Goal: Check status: Check status

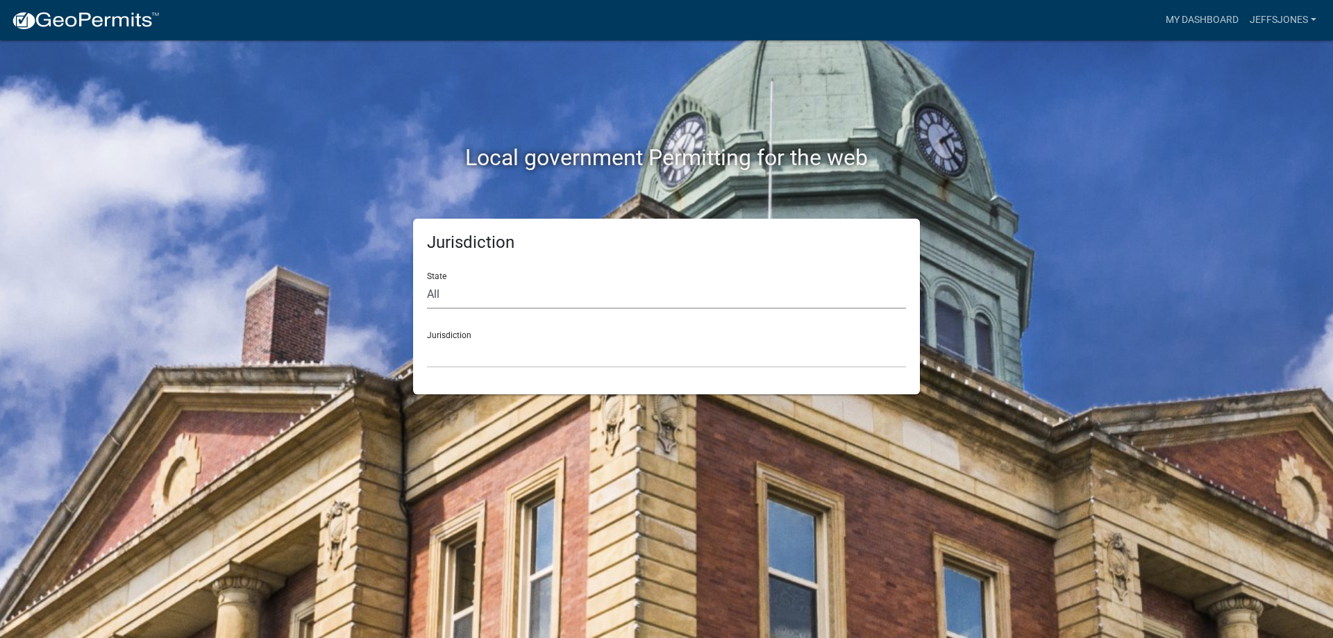
click at [541, 292] on select "All [US_STATE] [US_STATE] [US_STATE] [US_STATE] [US_STATE] [US_STATE] [US_STATE…" at bounding box center [666, 295] width 479 height 28
select select "[US_STATE]"
click at [427, 281] on select "All [US_STATE] [US_STATE] [US_STATE] [US_STATE] [US_STATE] [US_STATE] [US_STATE…" at bounding box center [666, 295] width 479 height 28
click at [1230, 22] on link "My Dashboard" at bounding box center [1202, 20] width 84 height 26
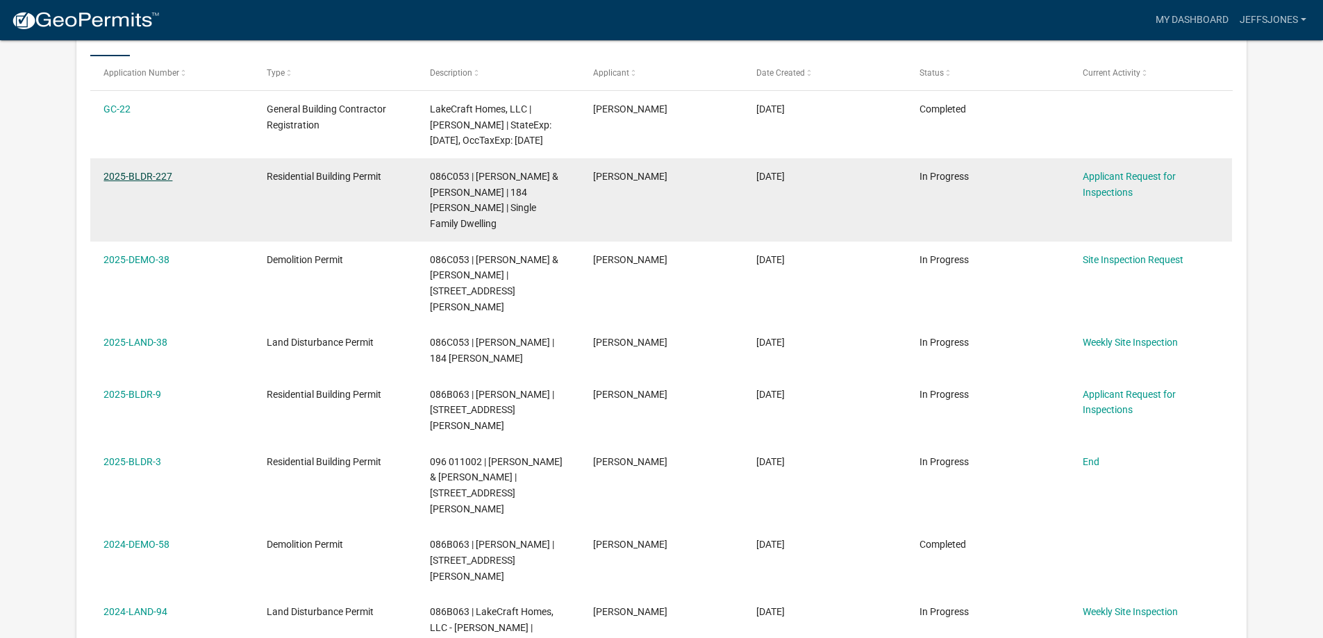
scroll to position [253, 0]
click at [125, 172] on link "2025-BLDR-227" at bounding box center [137, 176] width 69 height 11
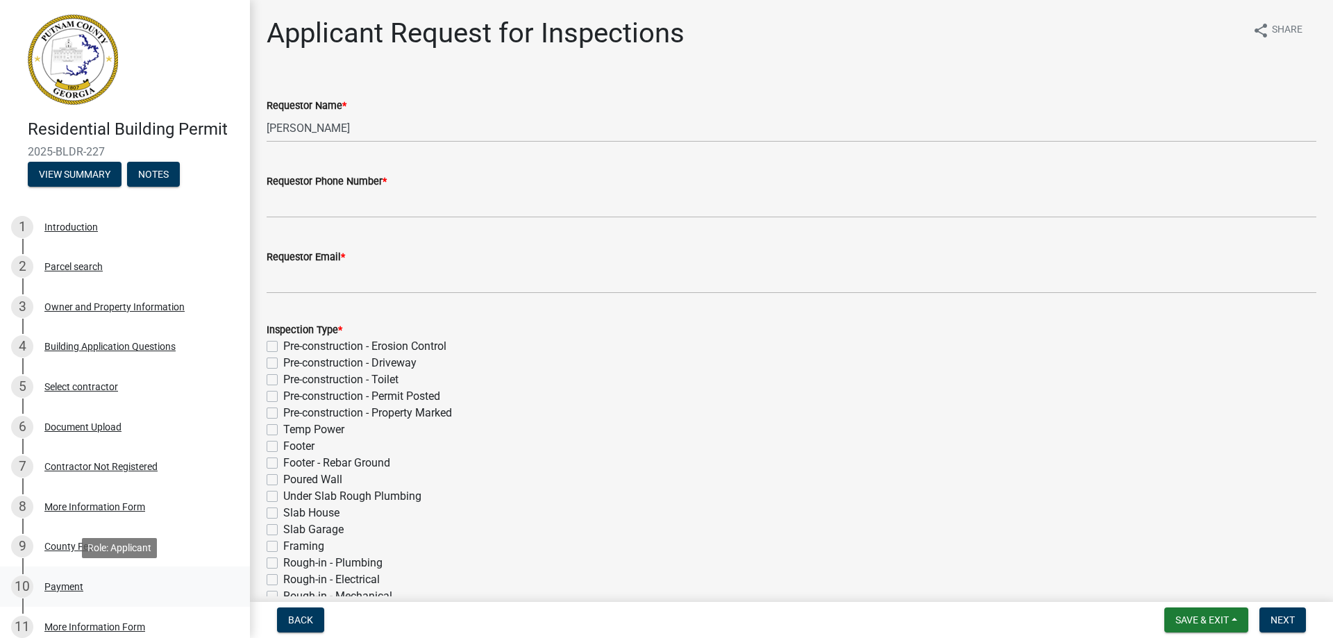
click at [72, 583] on div "Payment" at bounding box center [63, 587] width 39 height 10
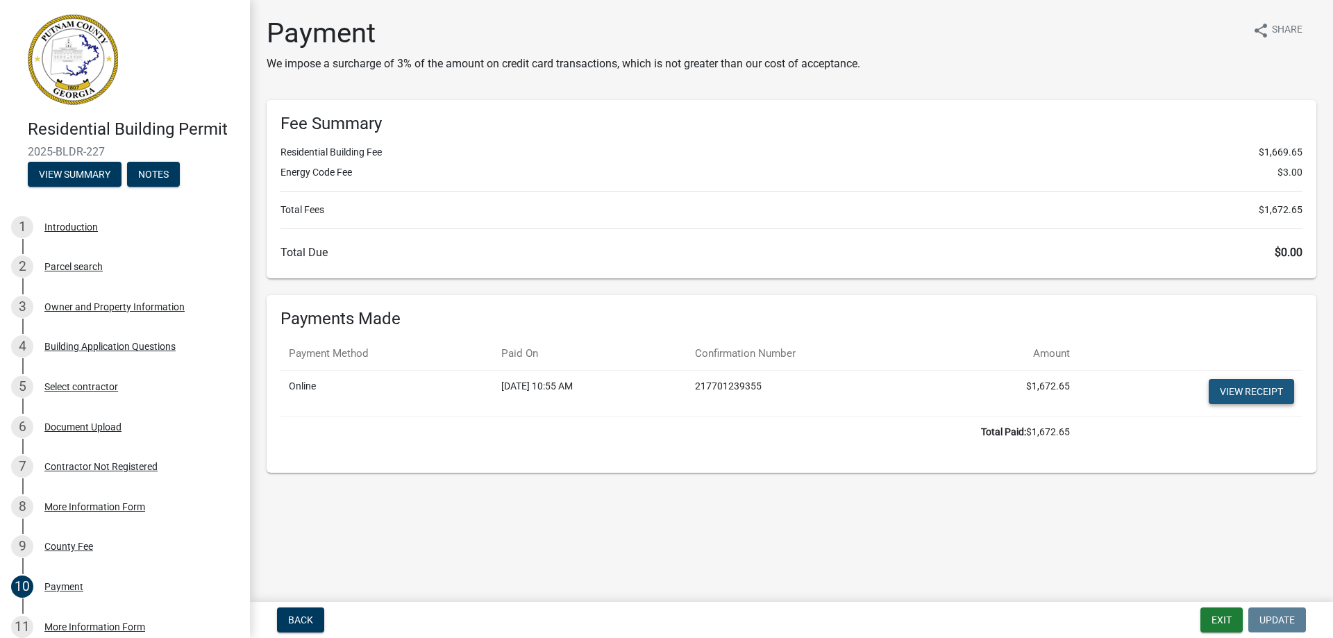
click at [1264, 392] on link "View receipt" at bounding box center [1251, 391] width 85 height 25
